Goal: Information Seeking & Learning: Understand process/instructions

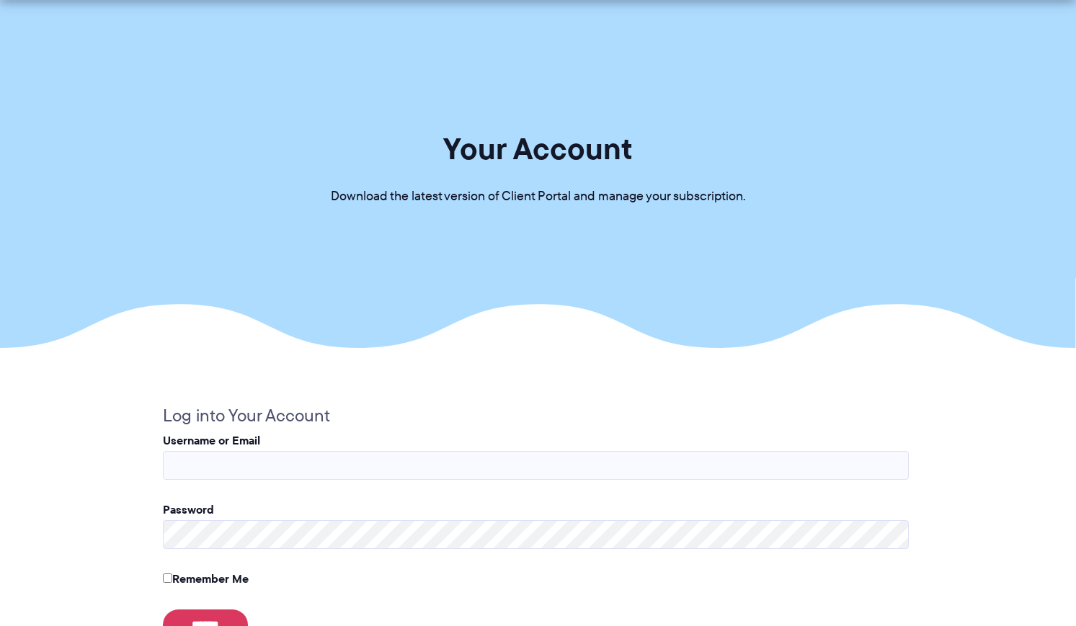
scroll to position [473, 0]
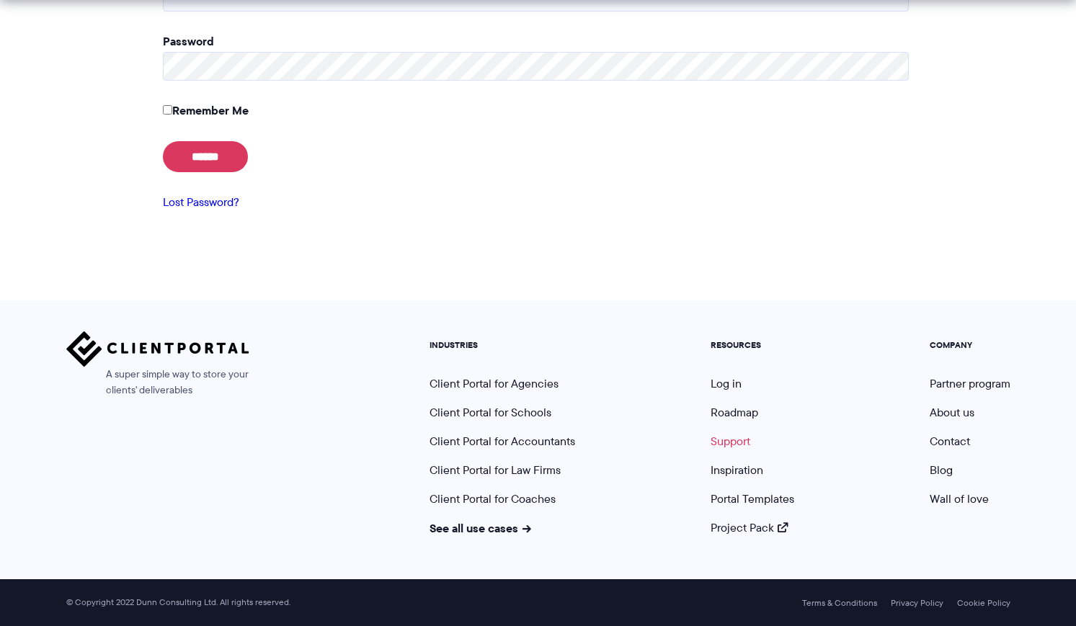
click at [743, 440] on link "Support" at bounding box center [731, 441] width 40 height 17
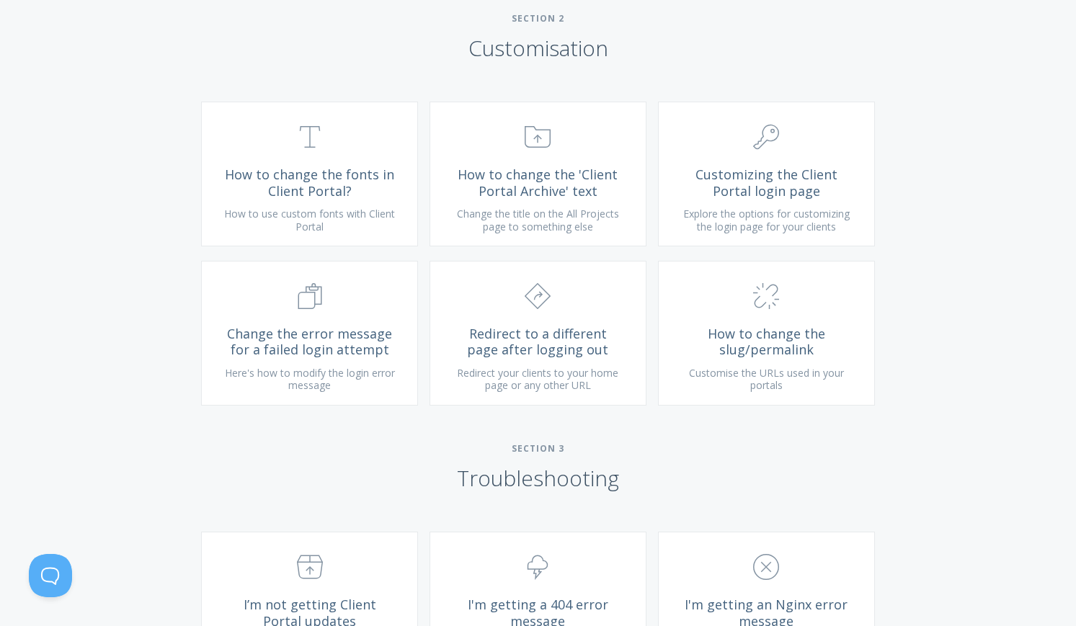
scroll to position [1095, 0]
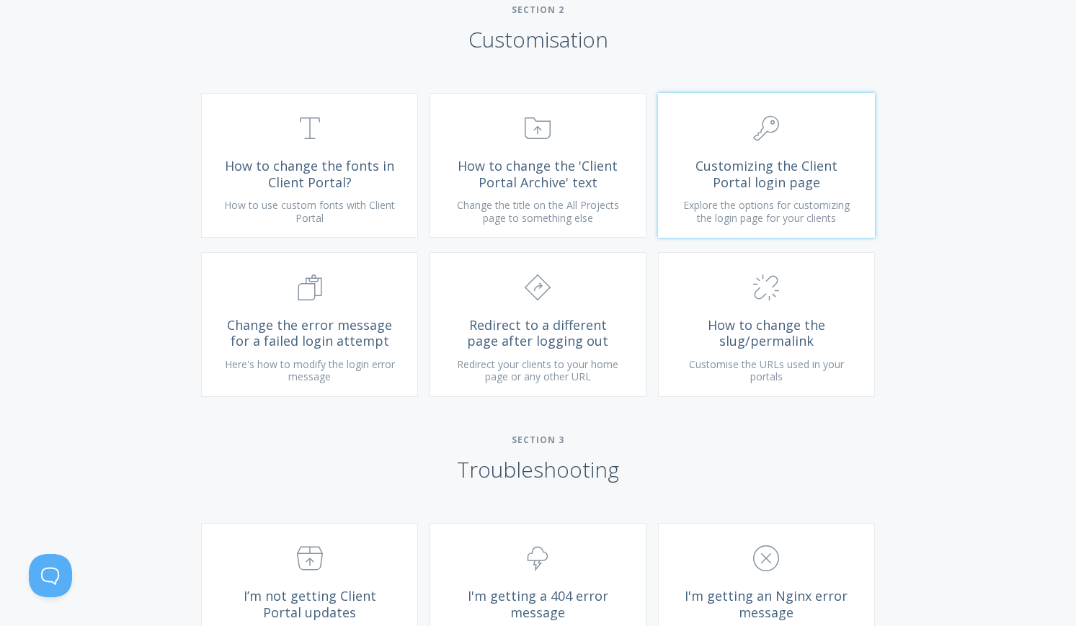
click at [773, 182] on span "Customizing the Client Portal login page" at bounding box center [767, 174] width 172 height 32
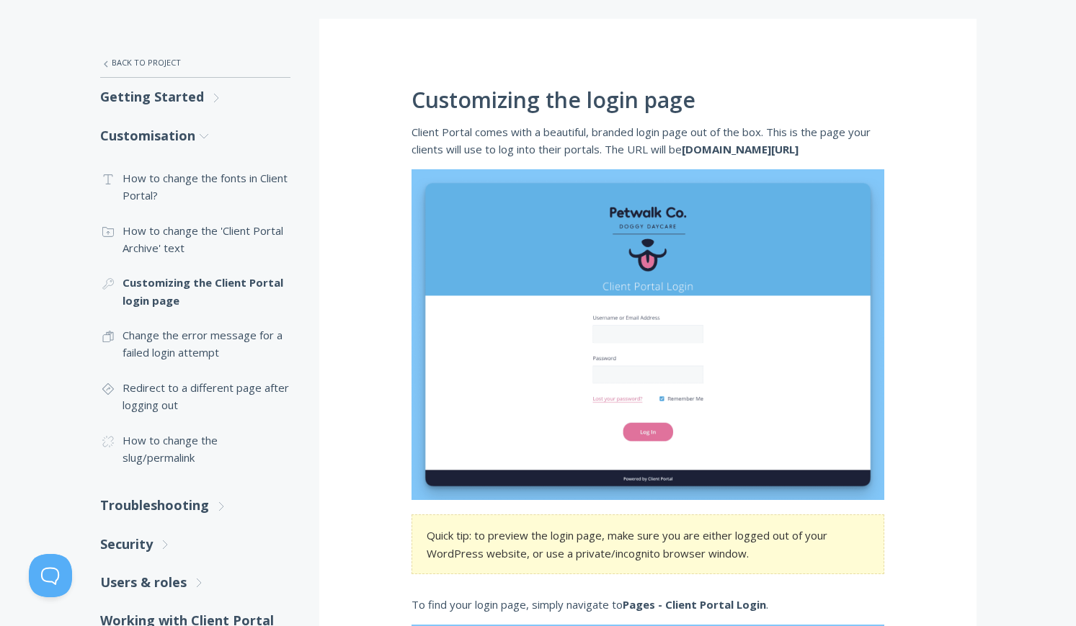
scroll to position [233, 0]
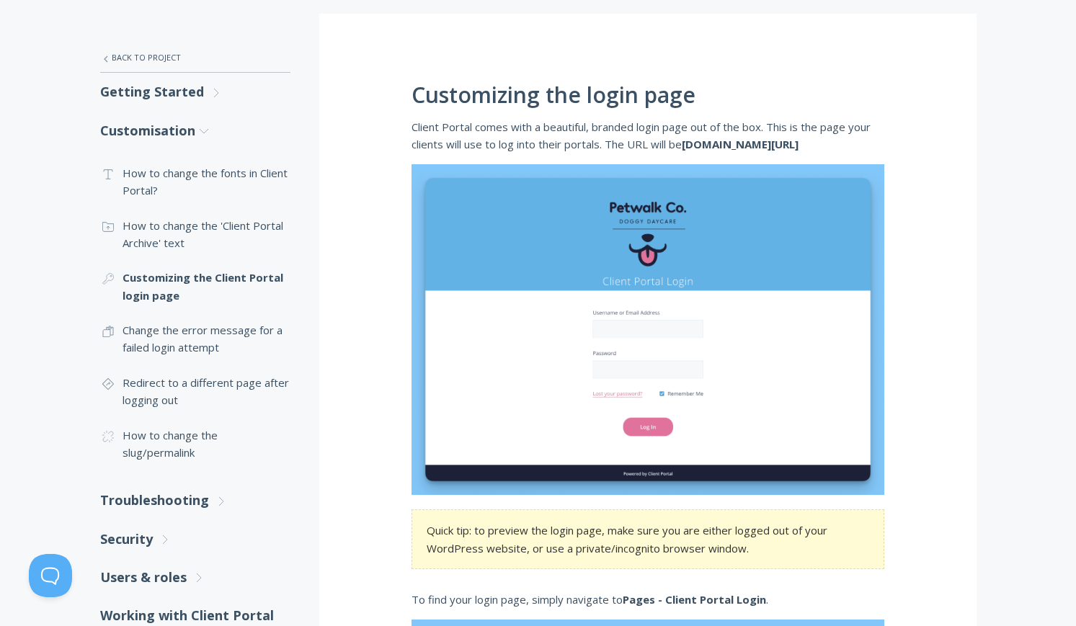
drag, startPoint x: 694, startPoint y: 143, endPoint x: 859, endPoint y: 141, distance: 164.4
copy strong "yourdomain.com/client-portal-login"
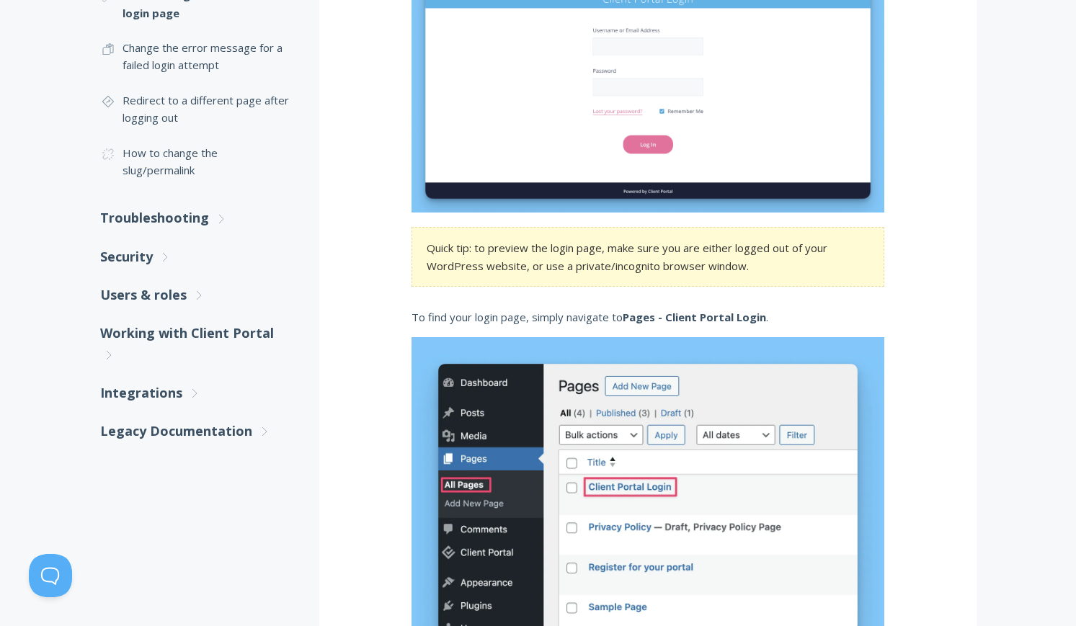
scroll to position [517, 0]
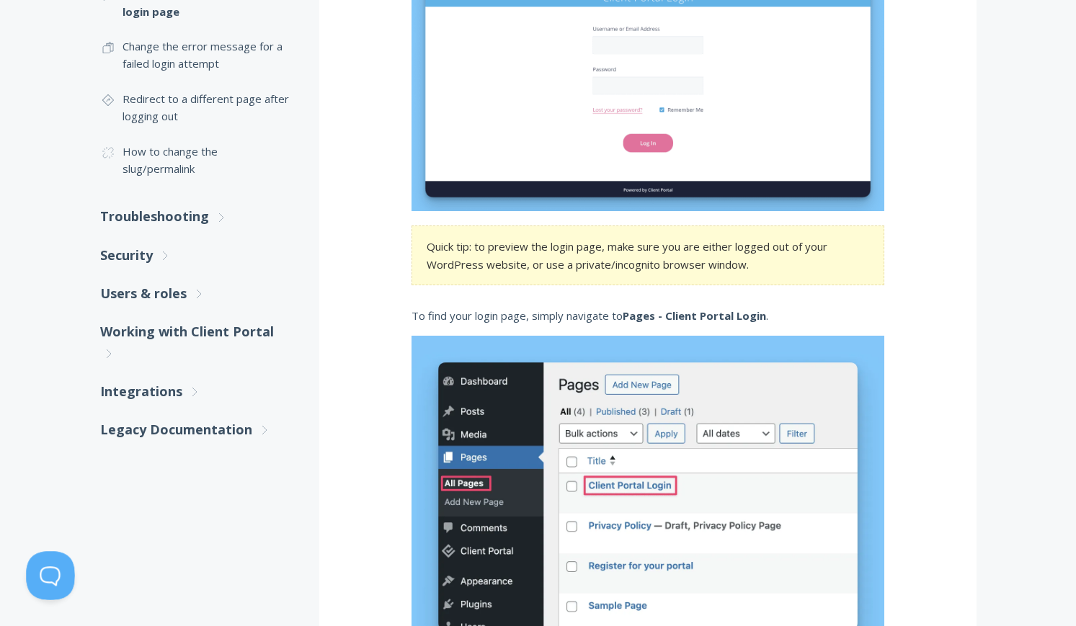
click at [53, 569] on button at bounding box center [47, 572] width 43 height 43
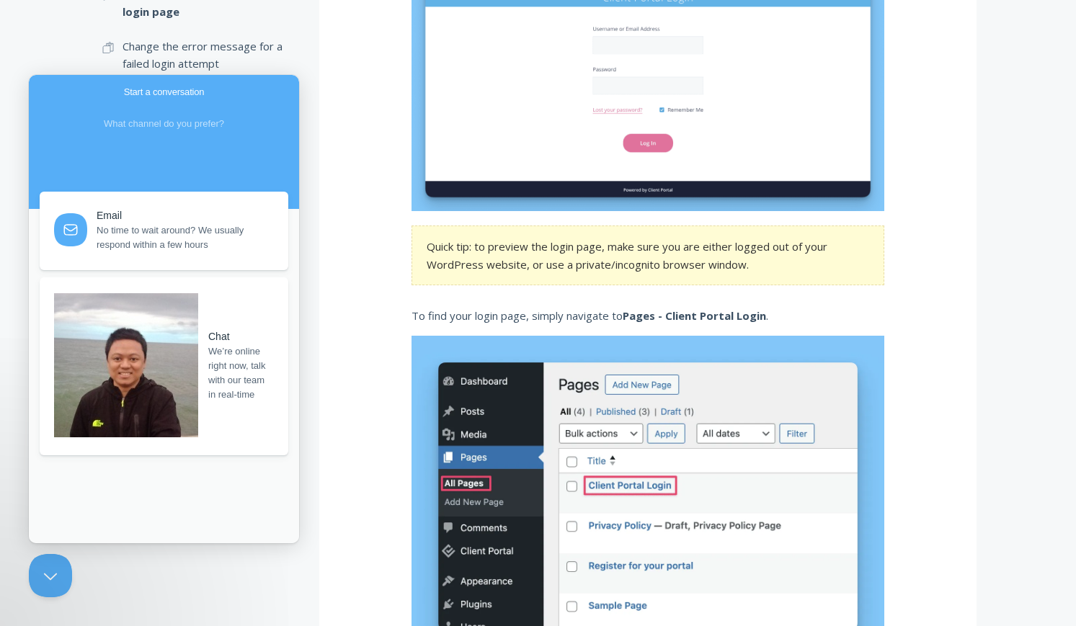
scroll to position [516, 0]
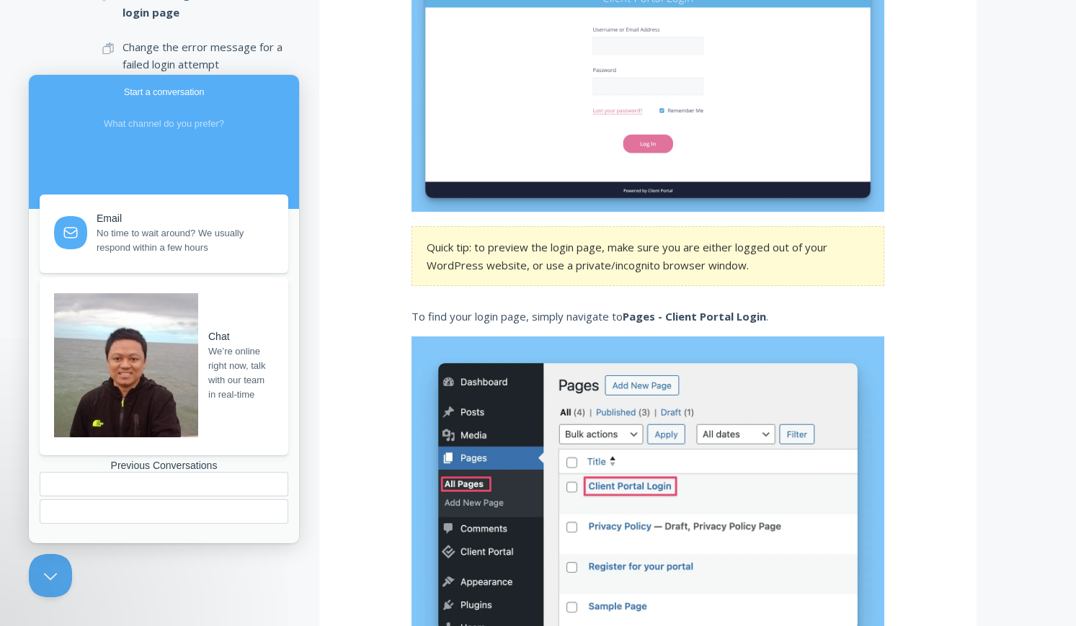
click at [161, 483] on div "Previous Conversations" at bounding box center [164, 493] width 249 height 67
click at [161, 472] on div "Previous Conversations" at bounding box center [164, 466] width 249 height 12
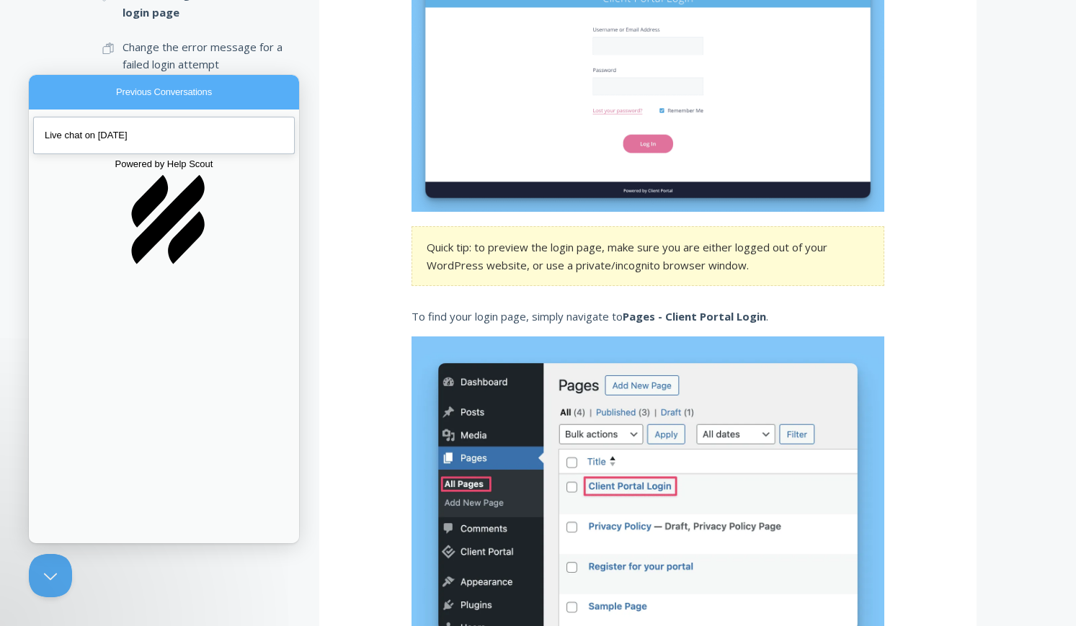
click at [115, 143] on link "Live chat on Sep 1" at bounding box center [164, 135] width 262 height 37
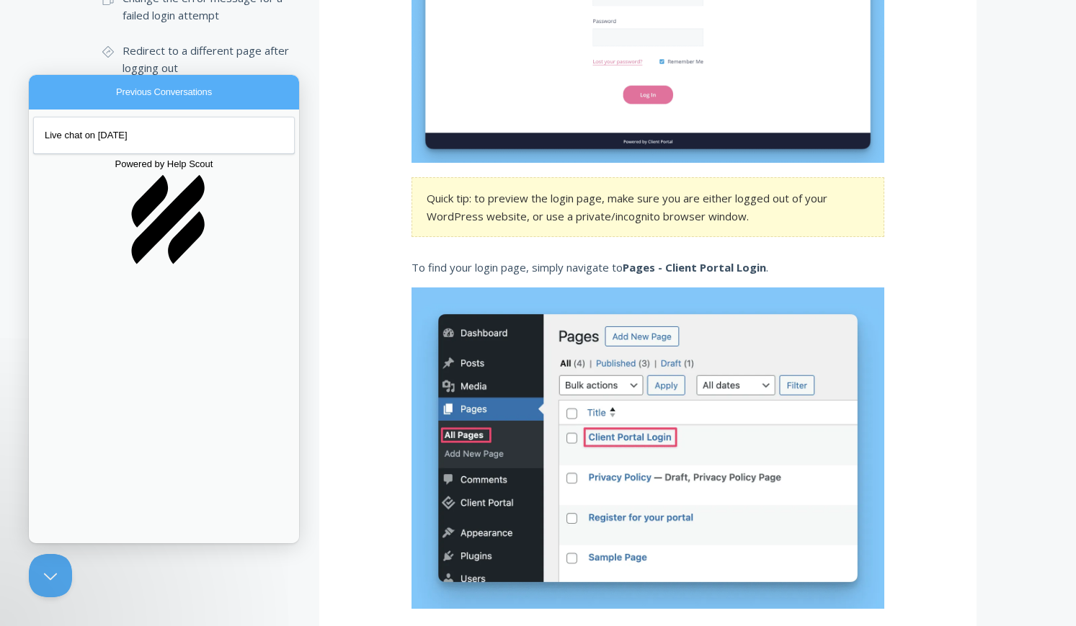
scroll to position [572, 0]
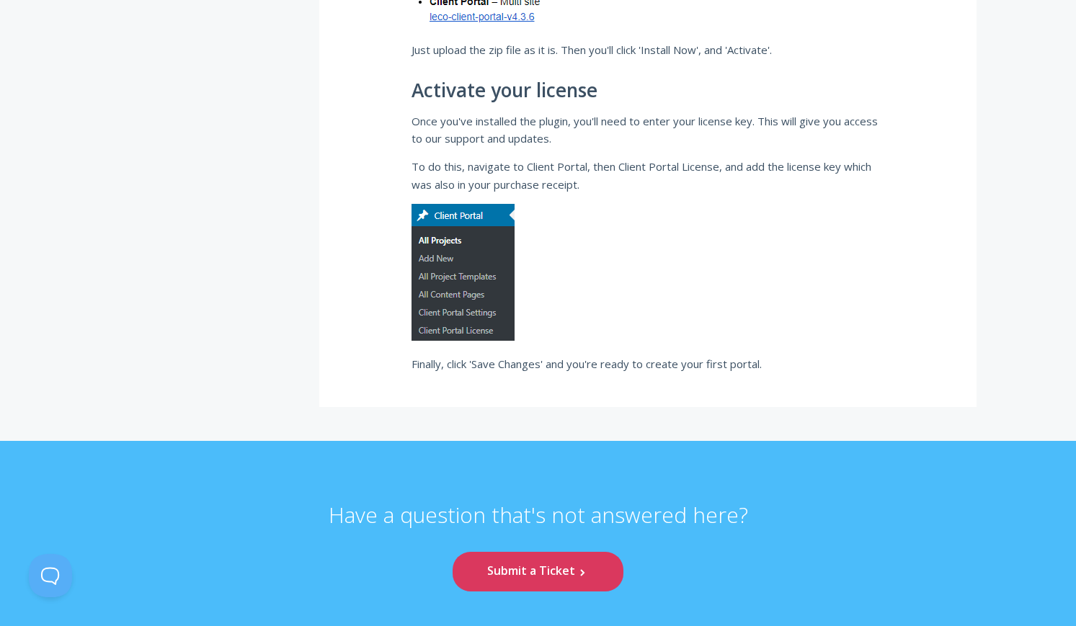
scroll to position [1074, 0]
